Goal: Information Seeking & Learning: Learn about a topic

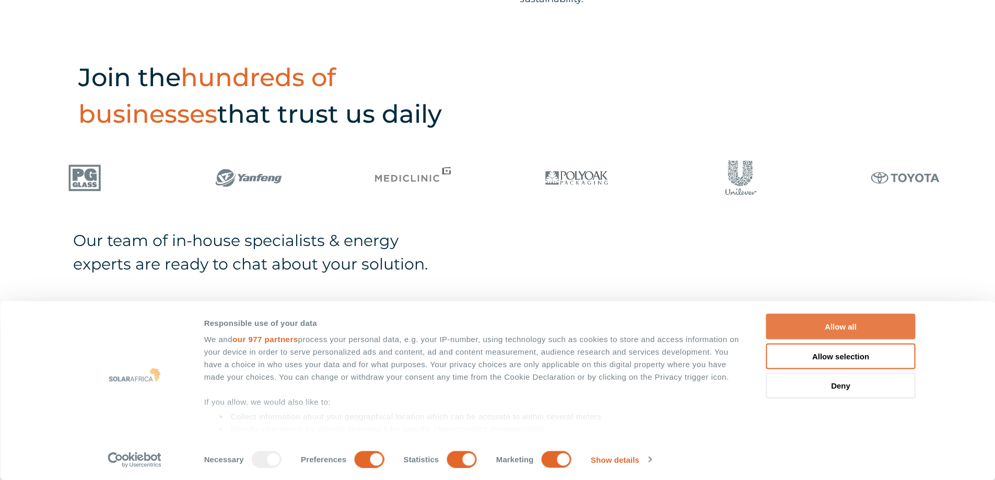
click at [860, 319] on button "Allow all" at bounding box center [840, 327] width 149 height 26
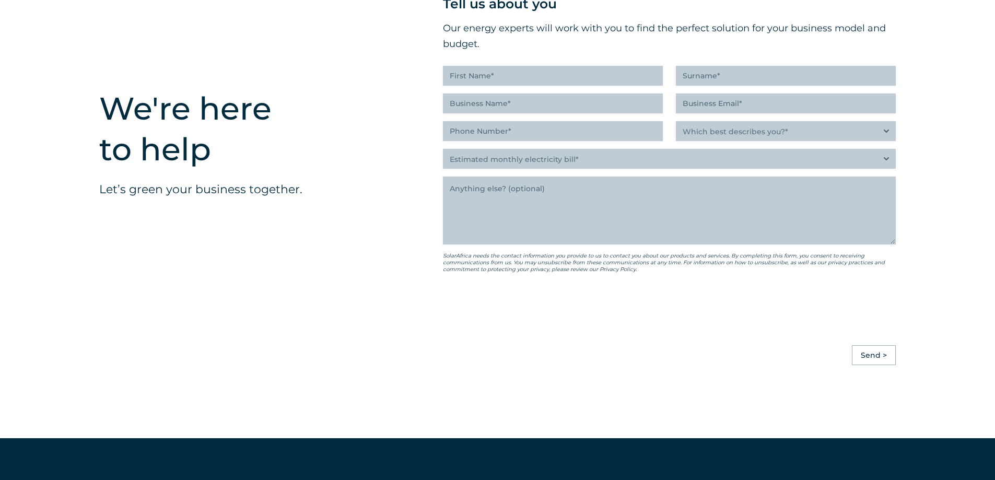
scroll to position [2395, 0]
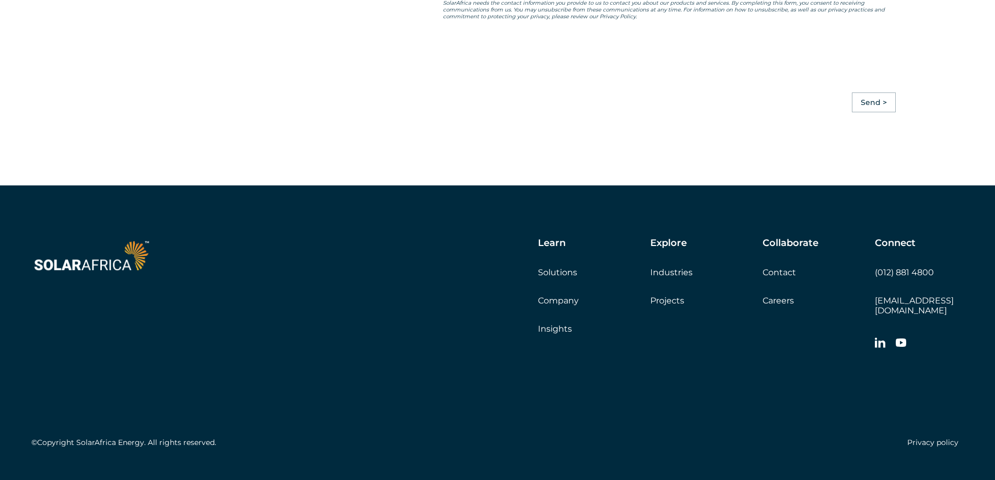
click at [674, 296] on link "Projects" at bounding box center [667, 301] width 34 height 10
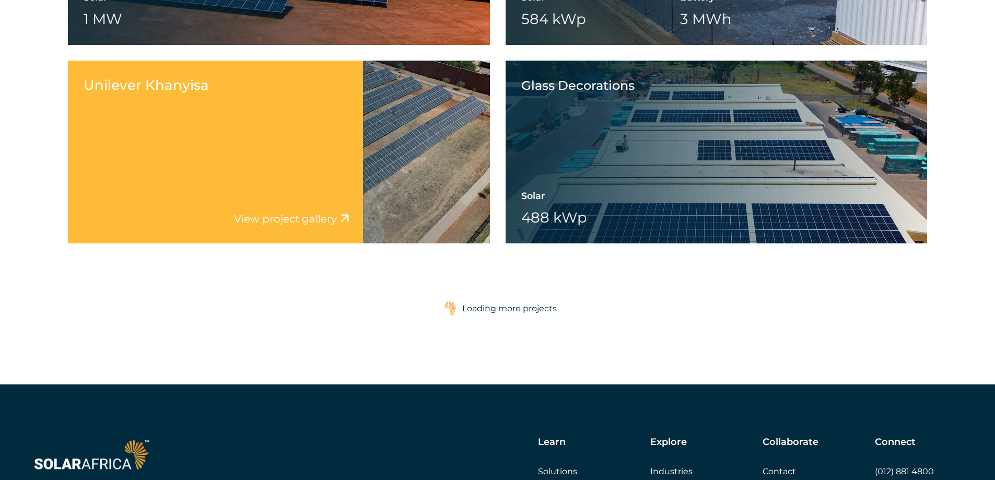
scroll to position [1619, 0]
